Goal: Information Seeking & Learning: Learn about a topic

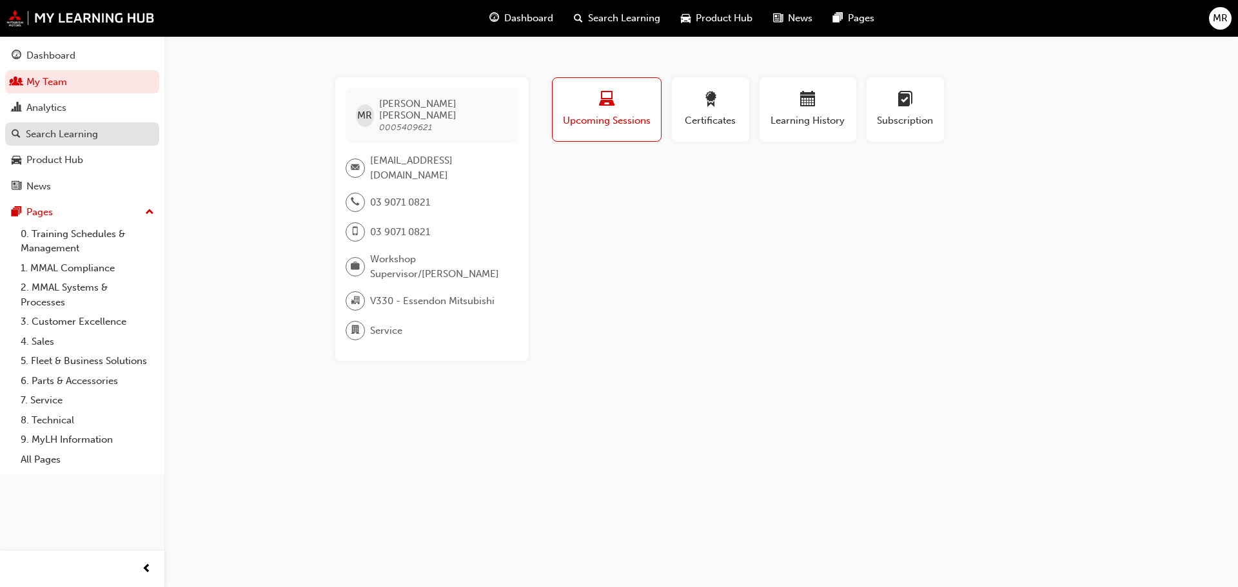
click at [82, 129] on div "Search Learning" at bounding box center [62, 134] width 72 height 15
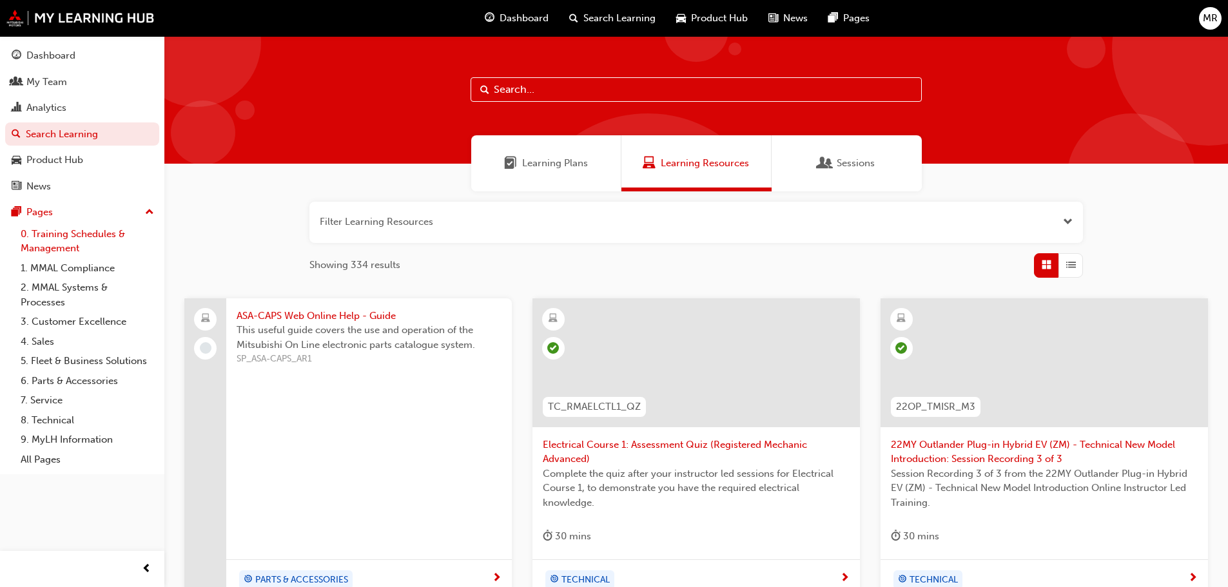
click at [71, 249] on link "0. Training Schedules & Management" at bounding box center [87, 241] width 144 height 34
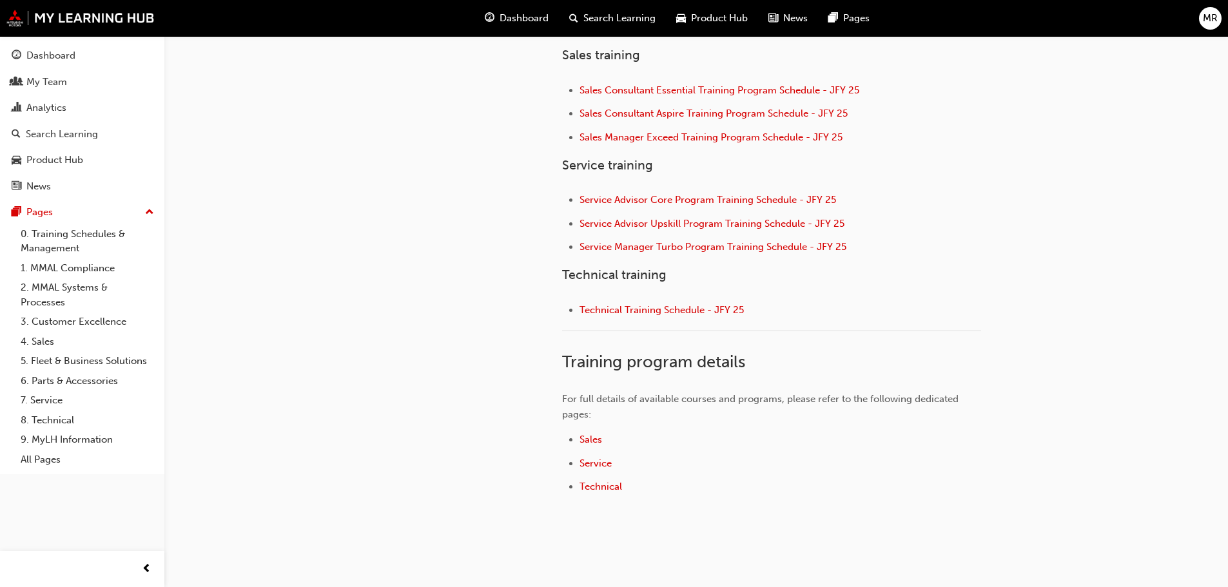
scroll to position [516, 0]
click at [712, 313] on span "Technical Training Schedule - JFY 25" at bounding box center [661, 308] width 164 height 12
